Goal: Task Accomplishment & Management: Manage account settings

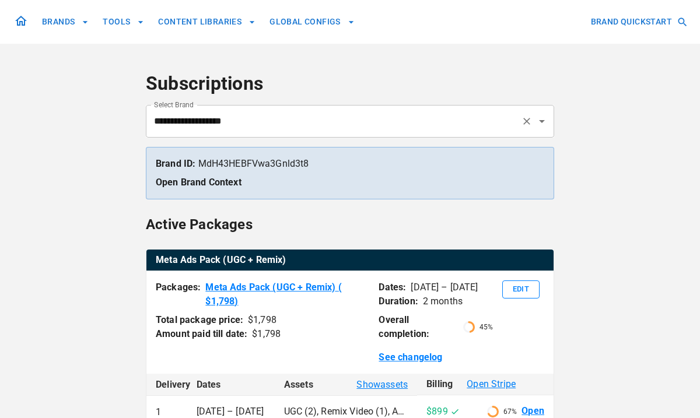
click at [281, 120] on input "**********" at bounding box center [333, 121] width 365 height 22
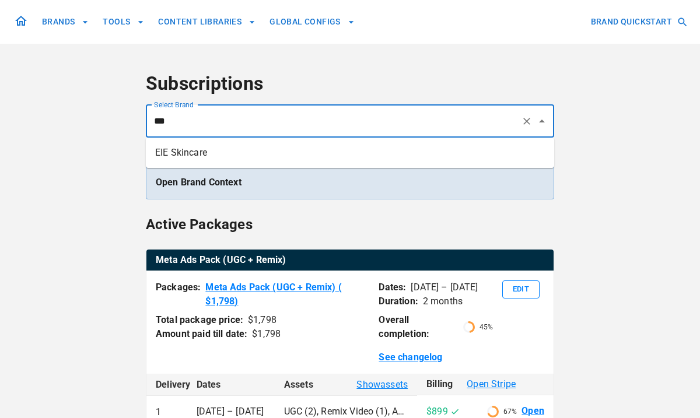
click at [287, 149] on li "EIE Skincare" at bounding box center [350, 152] width 409 height 21
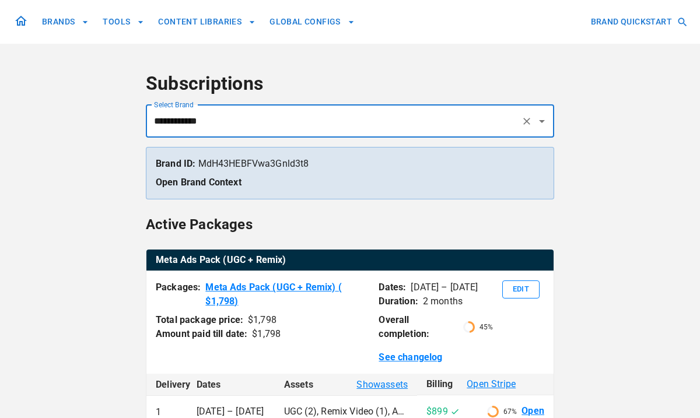
scroll to position [13, 0]
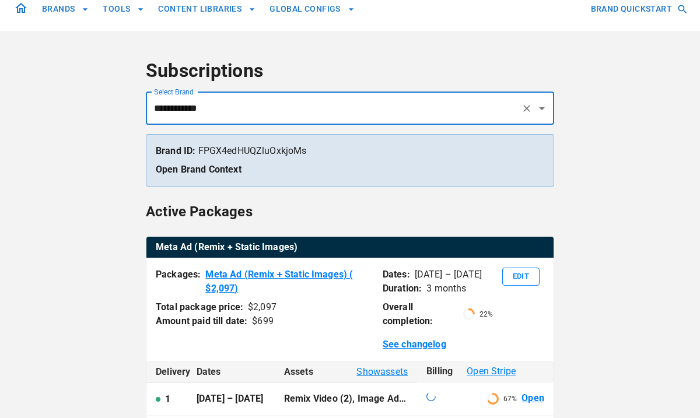
type input "**********"
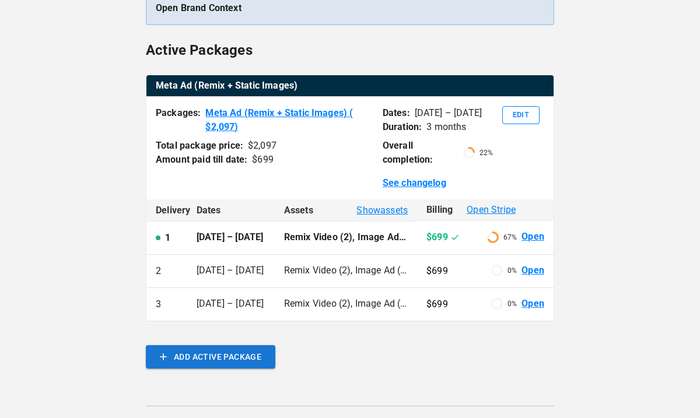
scroll to position [185, 0]
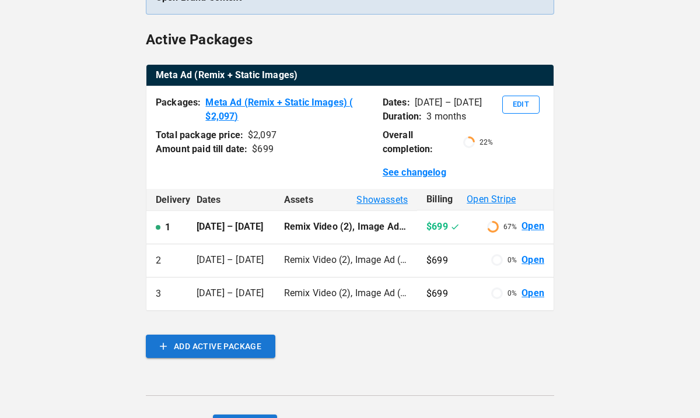
click at [532, 229] on link "Open" at bounding box center [533, 226] width 23 height 13
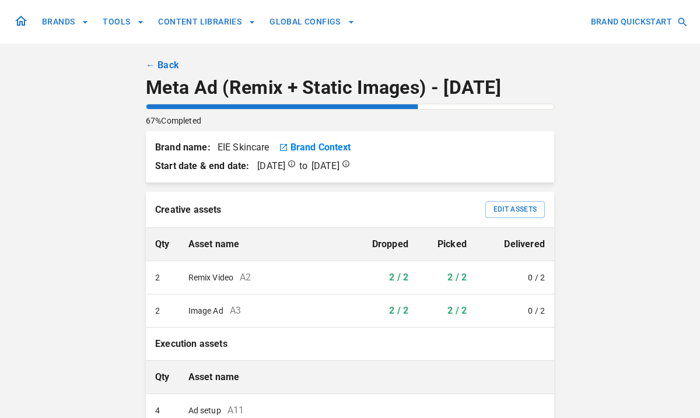
click at [535, 225] on th "Edit Assets" at bounding box center [515, 210] width 78 height 36
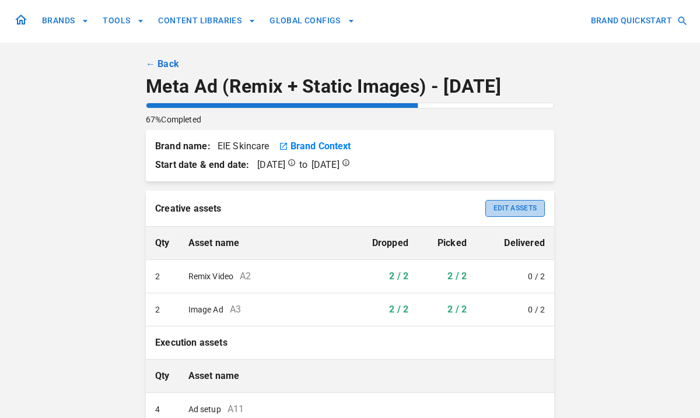
click at [525, 210] on button "Edit Assets" at bounding box center [516, 208] width 60 height 17
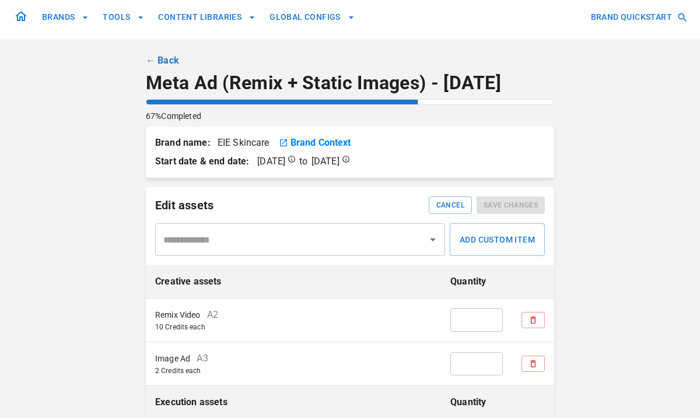
scroll to position [0, 0]
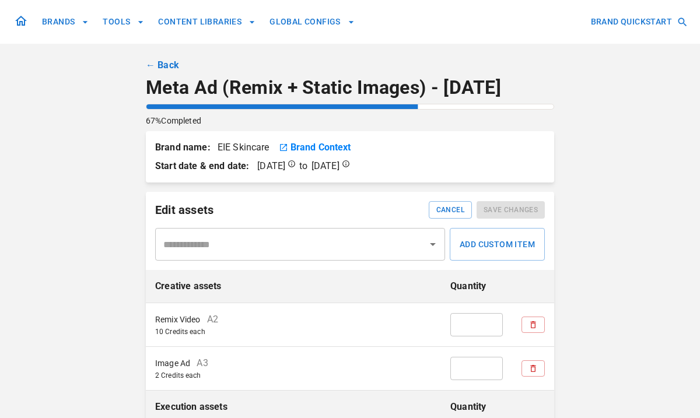
click at [169, 62] on link "← Back" at bounding box center [162, 65] width 33 height 14
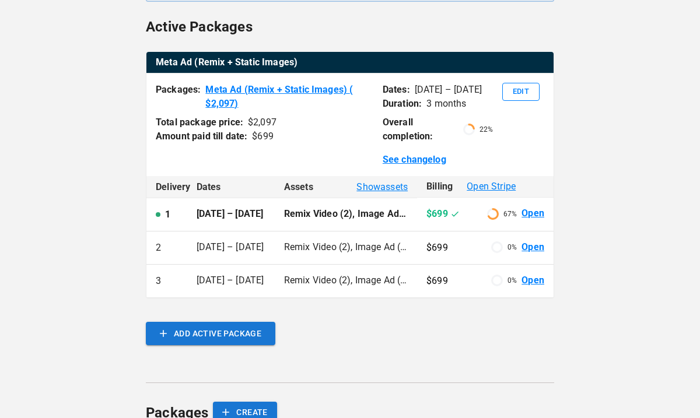
scroll to position [197, 0]
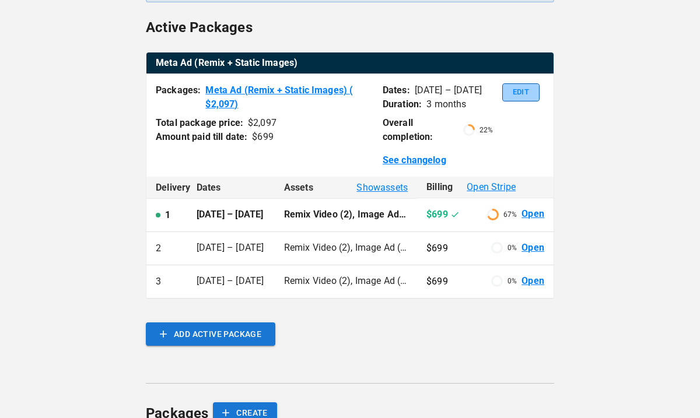
click at [515, 92] on button "Edit" at bounding box center [520, 92] width 37 height 18
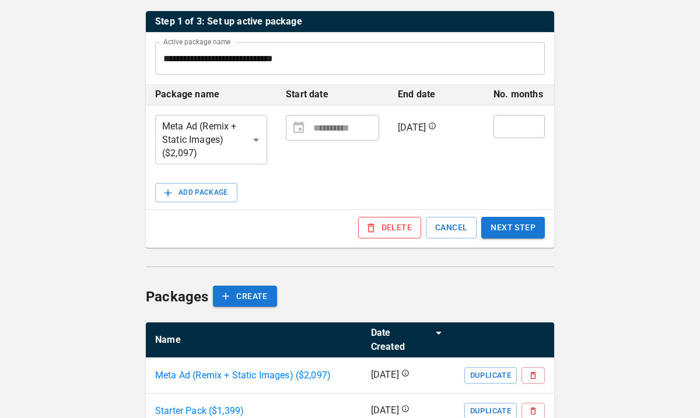
scroll to position [240, 0]
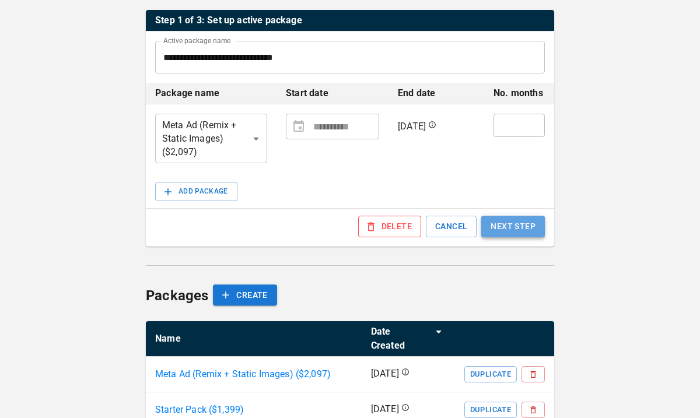
click at [512, 220] on button "NEXT STEP" at bounding box center [513, 227] width 64 height 22
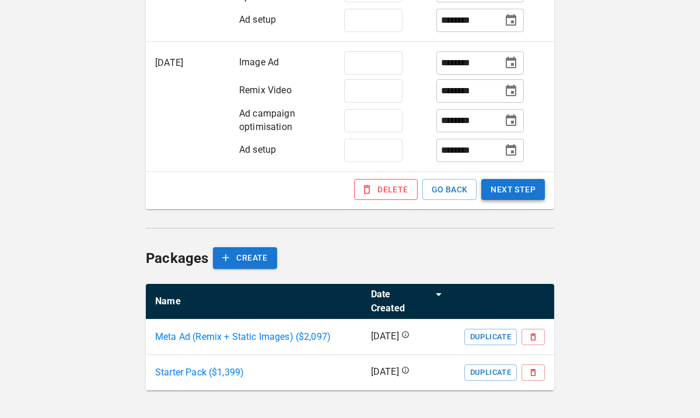
scroll to position [622, 0]
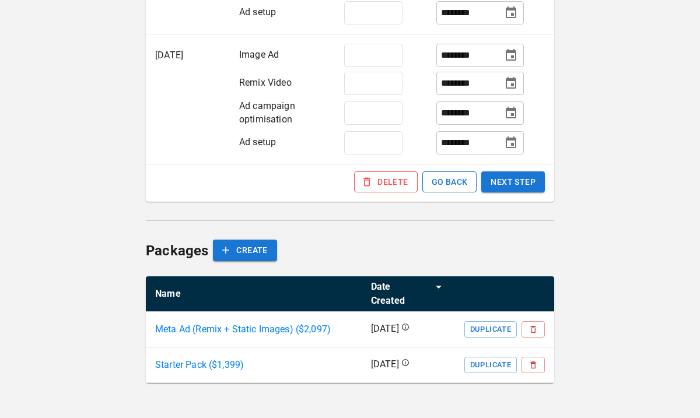
click at [457, 193] on button "GO BACK" at bounding box center [450, 183] width 55 height 22
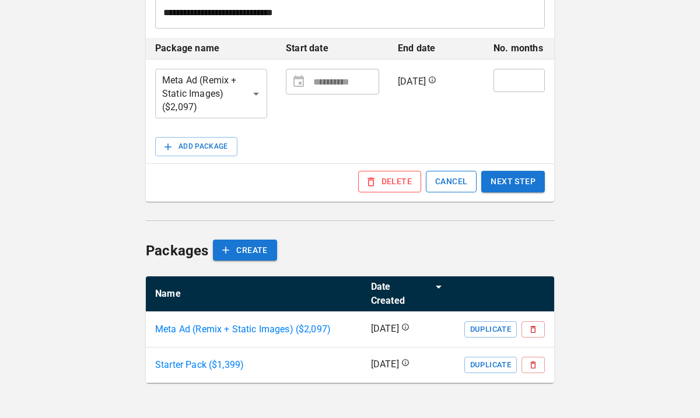
scroll to position [271, 0]
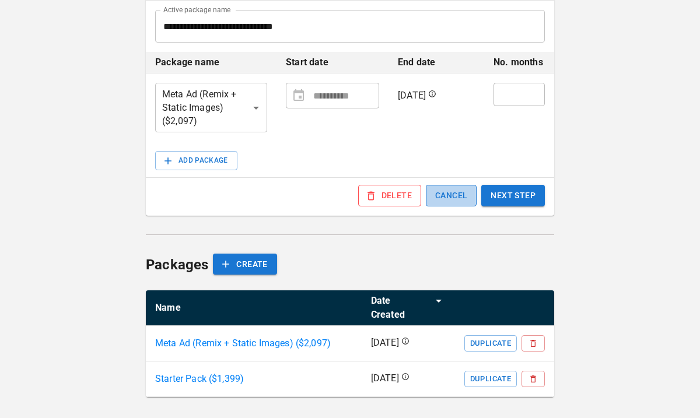
click at [441, 198] on button "CANCEL" at bounding box center [451, 196] width 51 height 22
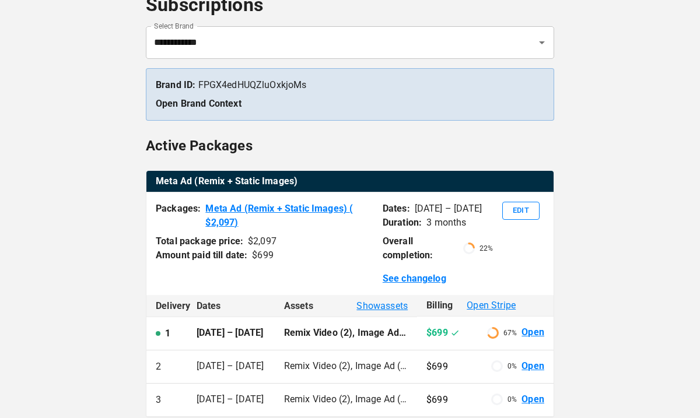
scroll to position [90, 0]
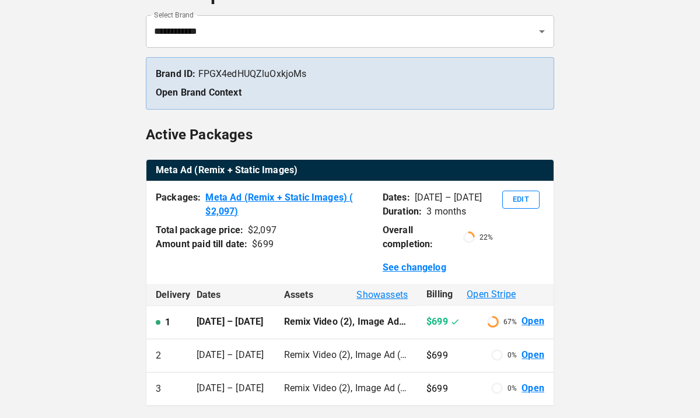
click at [533, 318] on link "Open" at bounding box center [533, 321] width 23 height 13
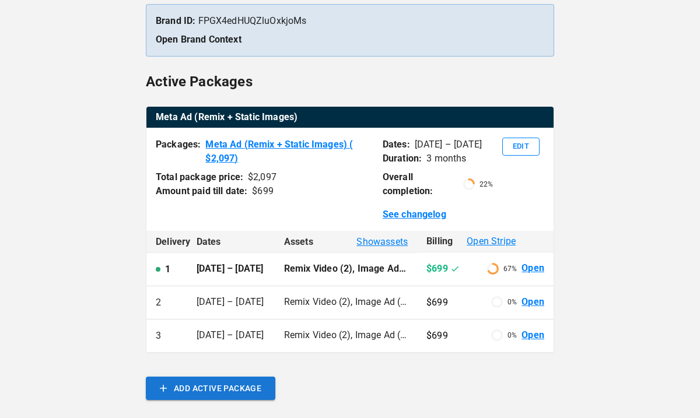
scroll to position [172, 0]
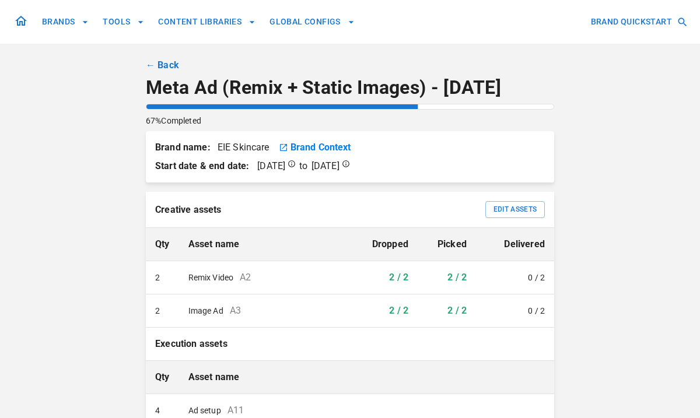
click at [167, 64] on link "← Back" at bounding box center [162, 65] width 33 height 14
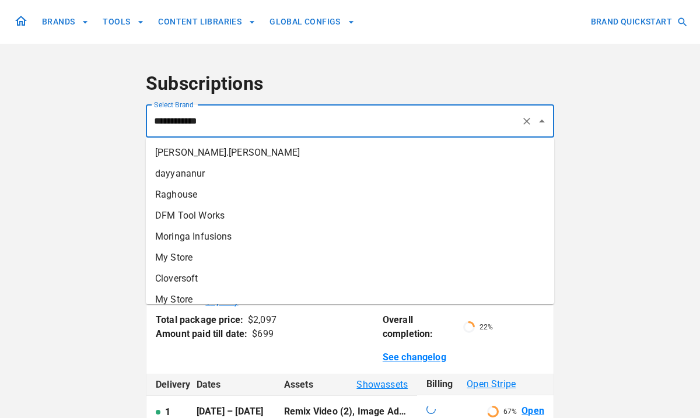
click at [196, 115] on input "**********" at bounding box center [333, 121] width 365 height 22
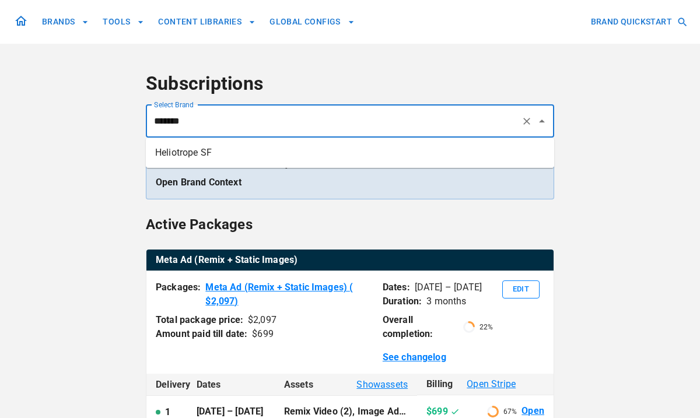
click at [194, 155] on li "Heliotrope SF" at bounding box center [350, 152] width 409 height 21
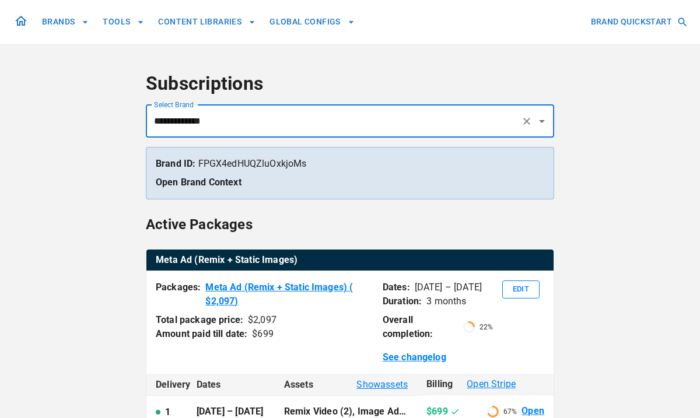
type input "**********"
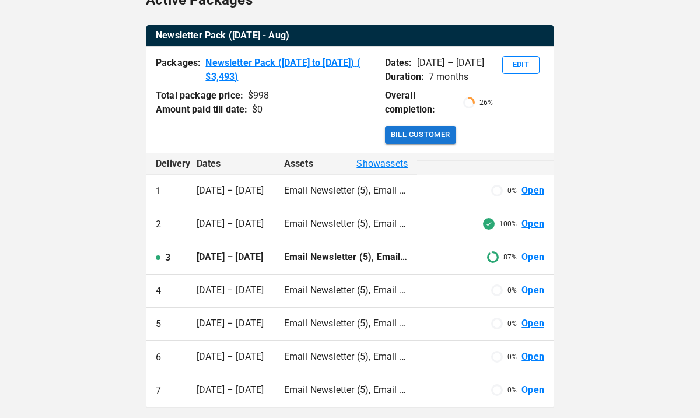
scroll to position [296, 0]
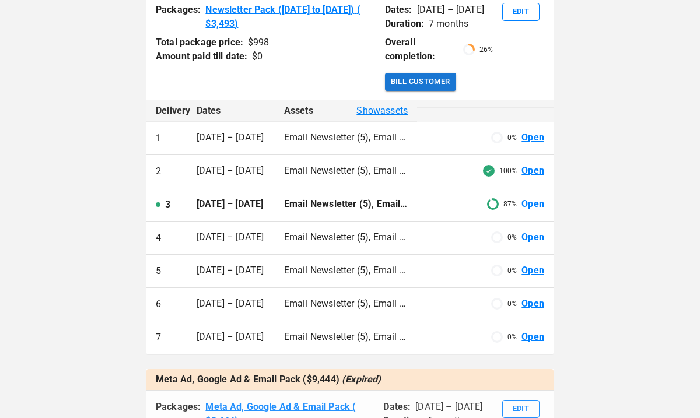
click at [537, 203] on link "Open" at bounding box center [533, 204] width 23 height 13
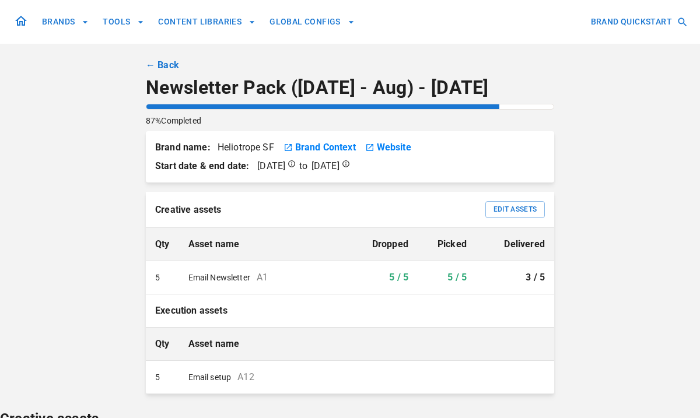
click at [150, 64] on link "← Back" at bounding box center [162, 65] width 33 height 14
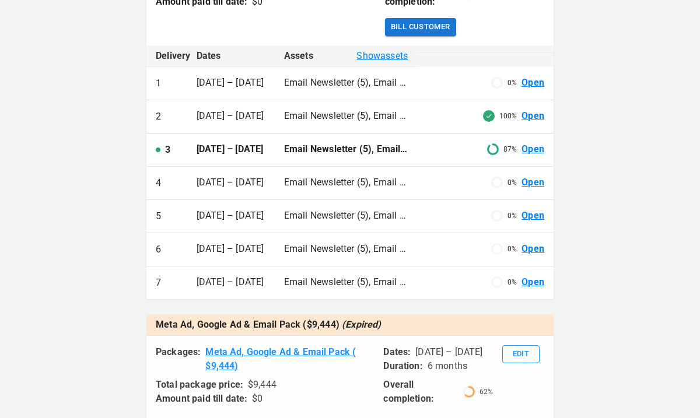
scroll to position [348, 0]
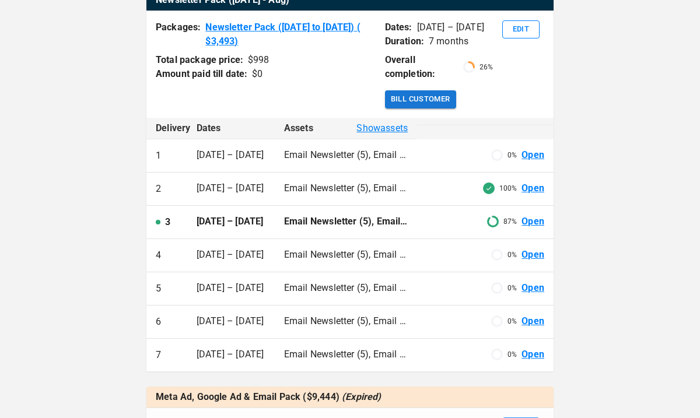
scroll to position [267, 0]
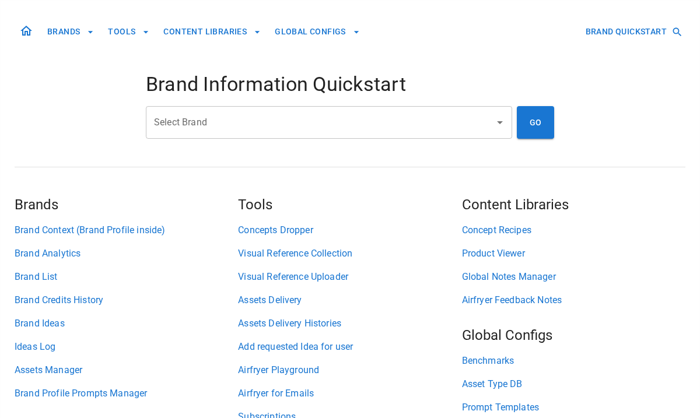
click at [409, 126] on input "Select Brand" at bounding box center [320, 122] width 338 height 22
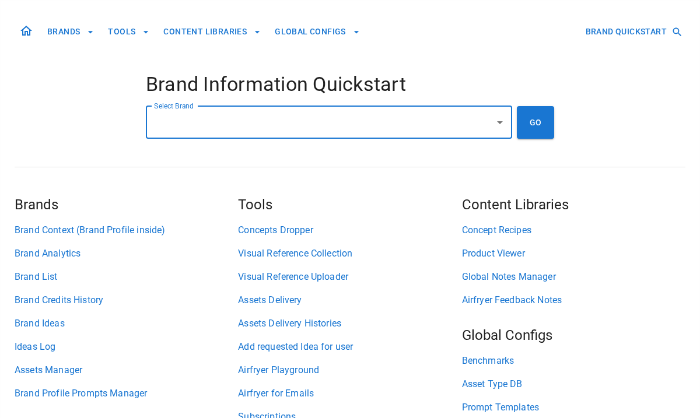
click at [435, 124] on input "Select Brand" at bounding box center [320, 122] width 338 height 22
click at [391, 145] on li "Heliotrope SF" at bounding box center [329, 154] width 367 height 21
type input "**********"
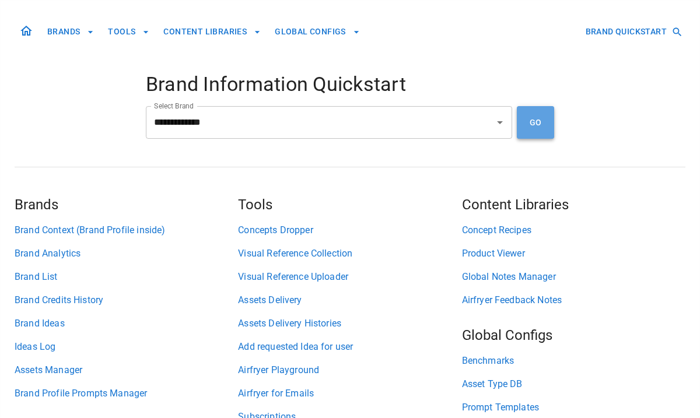
click at [532, 133] on button "GO" at bounding box center [535, 122] width 37 height 33
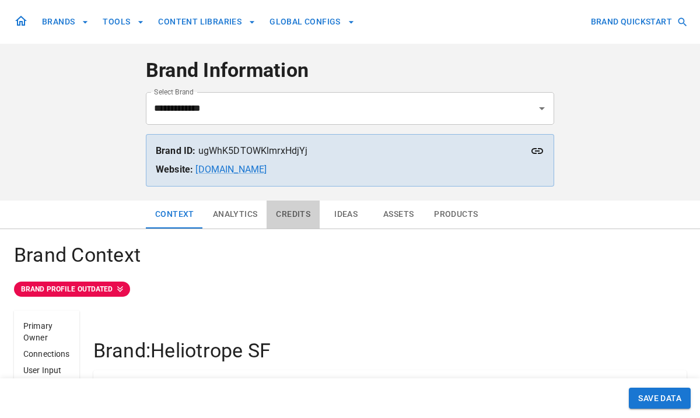
click at [298, 219] on button "Credits" at bounding box center [293, 215] width 53 height 28
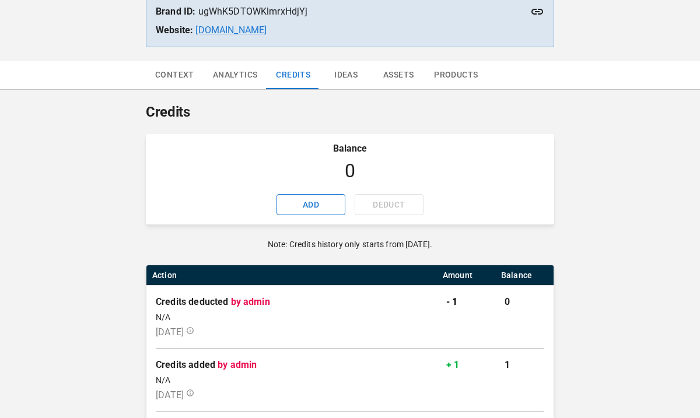
scroll to position [125, 0]
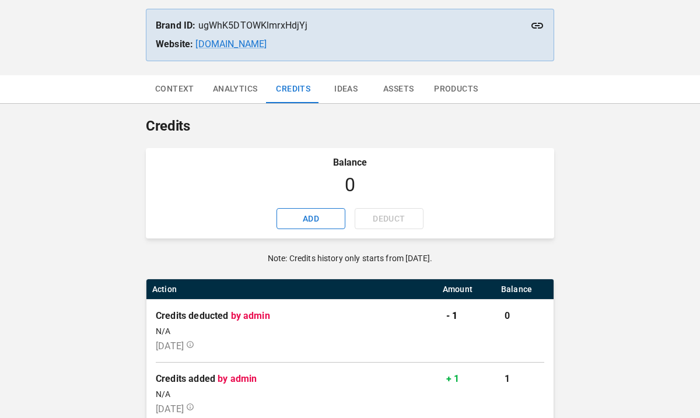
click at [348, 89] on button "Ideas" at bounding box center [346, 89] width 53 height 28
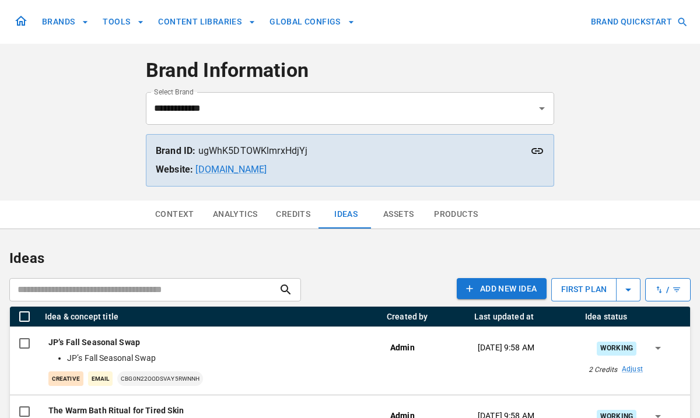
click at [296, 210] on button "Credits" at bounding box center [293, 215] width 53 height 28
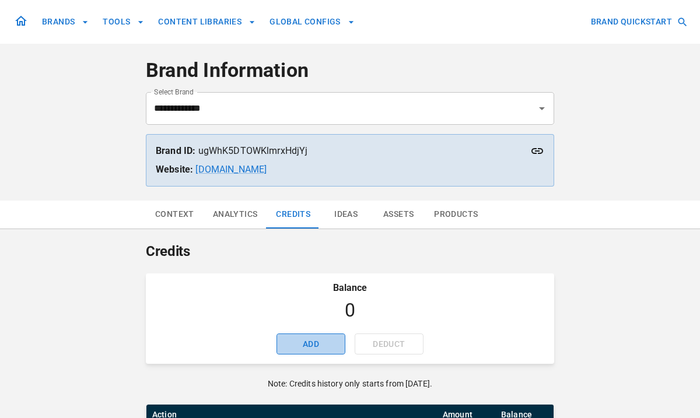
click at [323, 340] on button "ADD" at bounding box center [311, 345] width 69 height 22
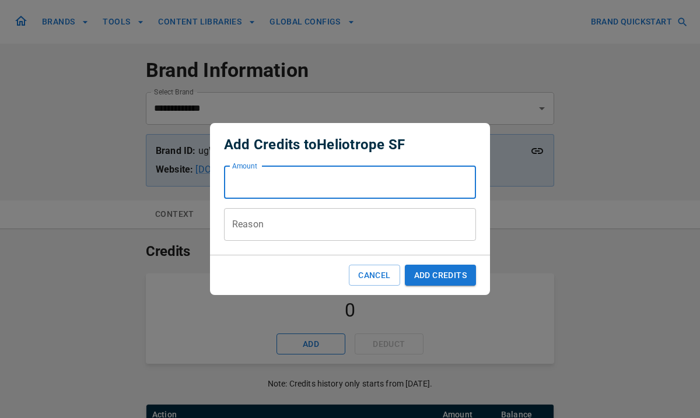
click at [353, 193] on input "Amount" at bounding box center [350, 182] width 252 height 33
type input "*"
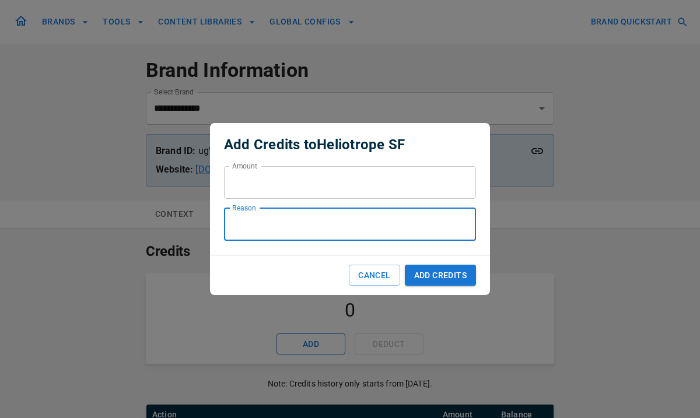
click at [355, 232] on input "Reason" at bounding box center [350, 224] width 252 height 33
type input "*"
type input "**********"
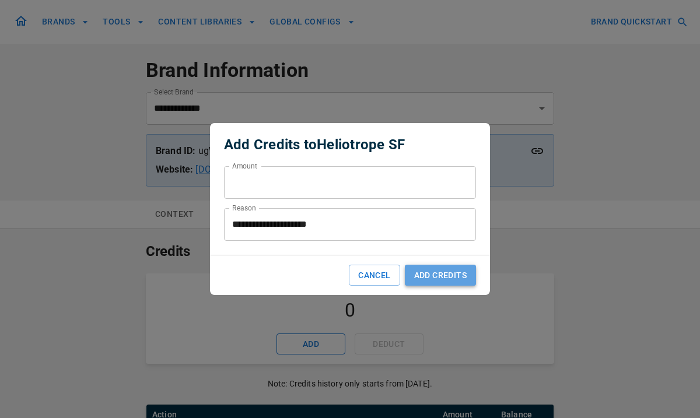
click at [428, 278] on button "Add Credits" at bounding box center [440, 276] width 71 height 22
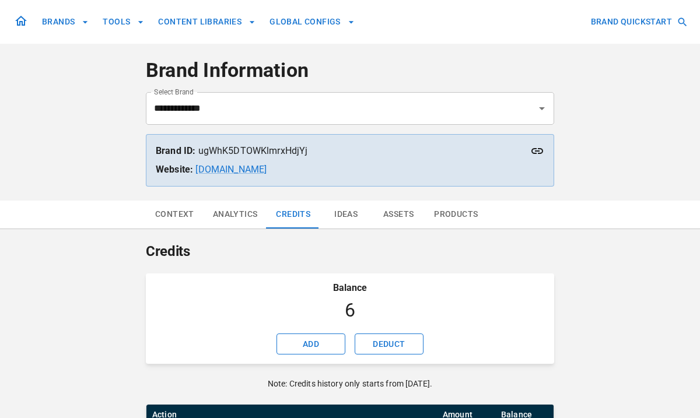
scroll to position [71, 0]
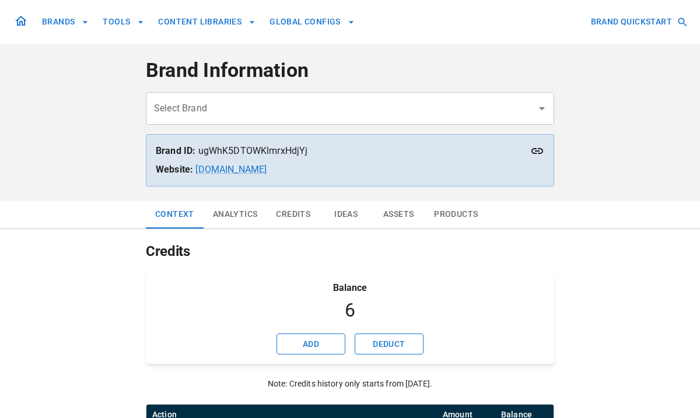
type input "**********"
